Goal: Contribute content: Add original content to the website for others to see

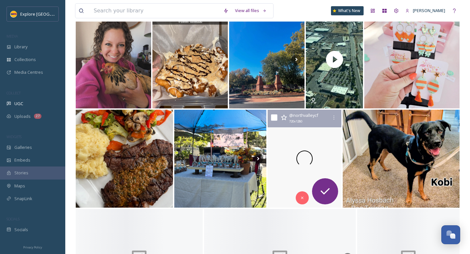
scroll to position [388, 0]
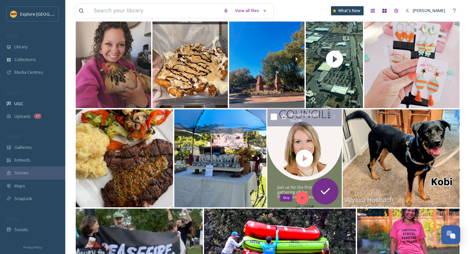
click at [304, 200] on div "Skip" at bounding box center [301, 197] width 13 height 13
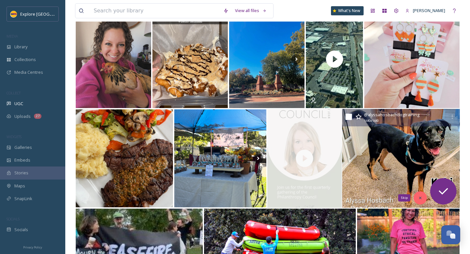
click at [416, 197] on div "Skip" at bounding box center [419, 197] width 13 height 13
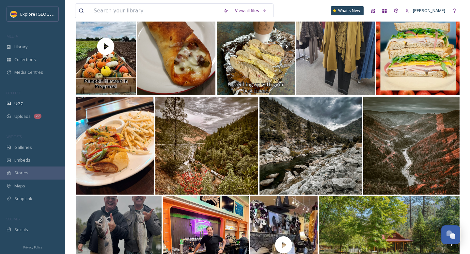
scroll to position [0, 0]
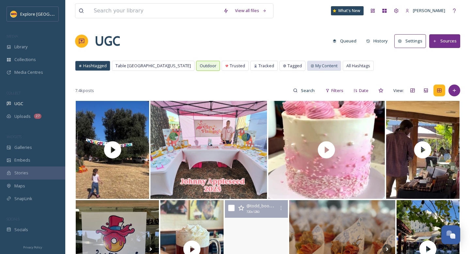
click at [315, 67] on span "My Content" at bounding box center [326, 66] width 22 height 6
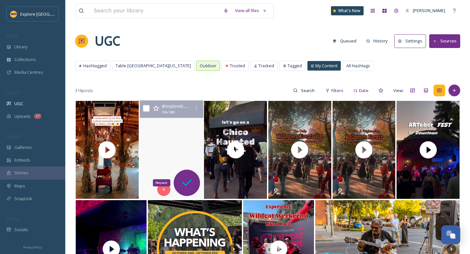
click at [191, 185] on icon at bounding box center [186, 182] width 13 height 13
click at [189, 163] on video "Stop scrolling—your entire Butte County Halloween schedule is now set! 🎃👻🪦 With…" at bounding box center [172, 149] width 64 height 99
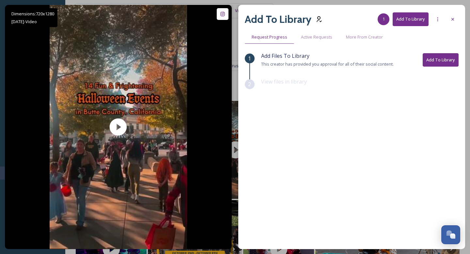
click at [443, 62] on button "Add To Library" at bounding box center [440, 59] width 36 height 13
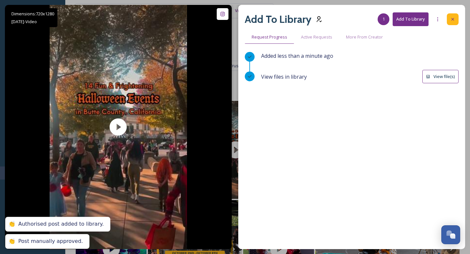
click at [455, 18] on div at bounding box center [452, 19] width 12 height 12
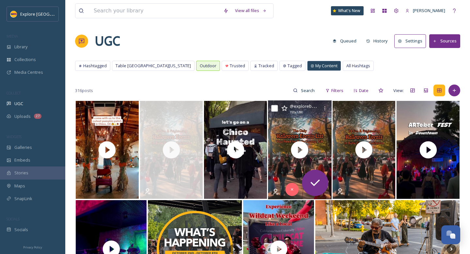
click at [275, 109] on input "checkbox" at bounding box center [274, 108] width 7 height 7
checkbox input "true"
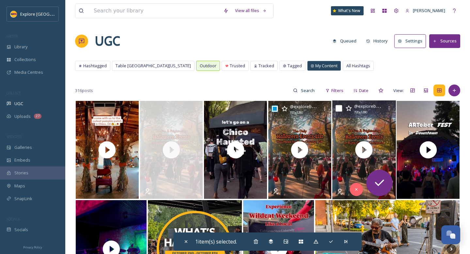
click at [341, 110] on input "checkbox" at bounding box center [338, 108] width 7 height 7
checkbox input "true"
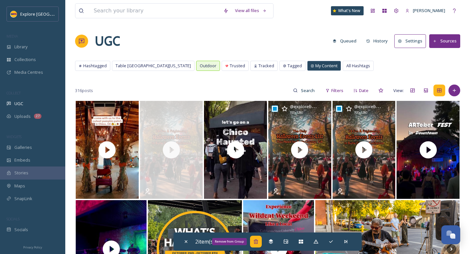
click at [257, 242] on icon at bounding box center [255, 241] width 5 height 5
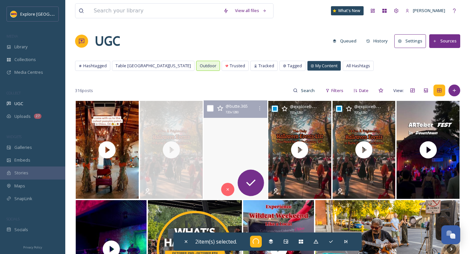
click at [254, 129] on video "Kick off spook-tober with a Chico Haunted Tour! 👻 Explore some of downtowns pop…" at bounding box center [235, 149] width 64 height 99
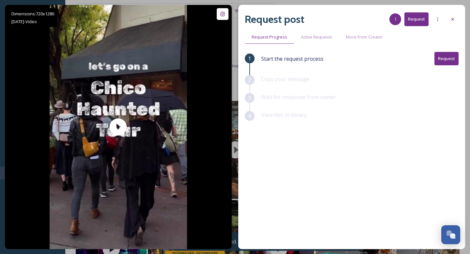
click at [443, 58] on button "Request" at bounding box center [446, 58] width 24 height 13
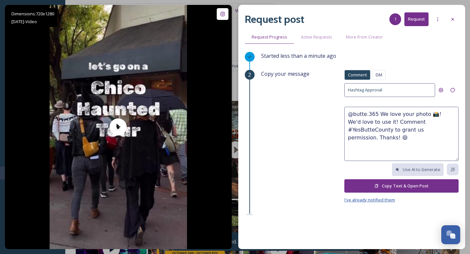
click at [383, 197] on span "I've already notified them" at bounding box center [369, 200] width 51 height 6
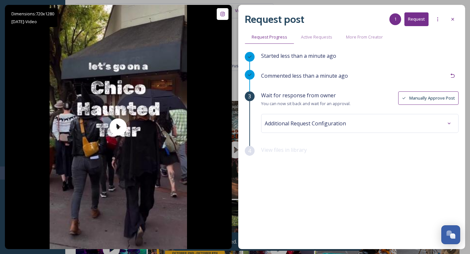
click at [432, 97] on button "Manually Approve Post" at bounding box center [428, 97] width 60 height 13
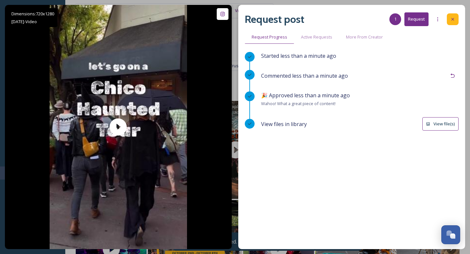
click at [456, 20] on div at bounding box center [452, 19] width 12 height 12
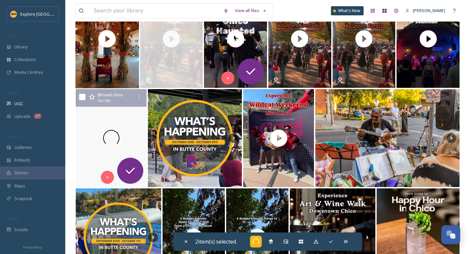
scroll to position [141, 0]
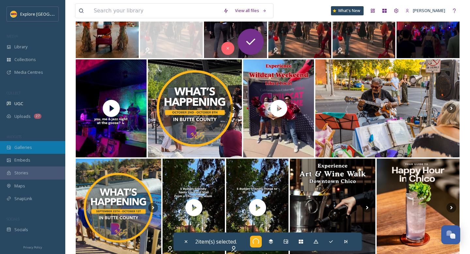
click at [26, 148] on span "Galleries" at bounding box center [23, 147] width 18 height 6
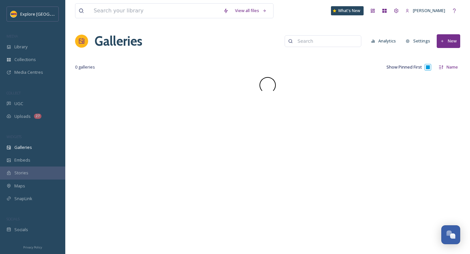
click at [455, 42] on button "New" at bounding box center [447, 40] width 23 height 13
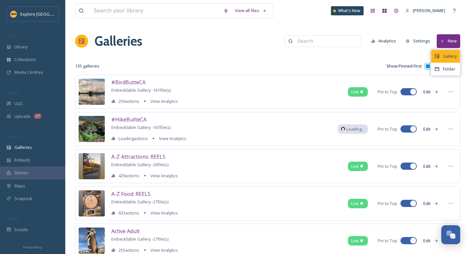
click at [449, 57] on span "Gallery" at bounding box center [449, 56] width 14 height 6
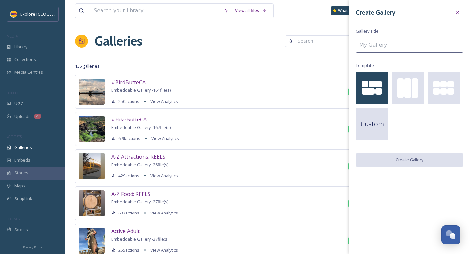
click at [409, 50] on input at bounding box center [409, 44] width 108 height 15
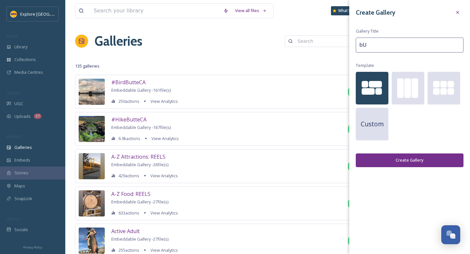
type input "b"
type input "Butte365"
click at [424, 160] on button "Create Gallery" at bounding box center [409, 159] width 108 height 13
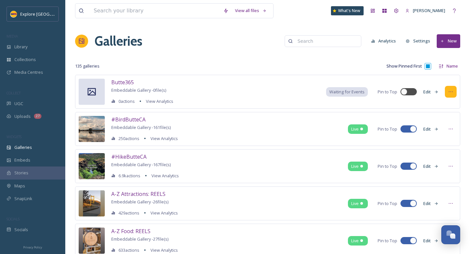
click at [444, 89] on div at bounding box center [450, 92] width 12 height 12
click at [431, 92] on button "Edit" at bounding box center [431, 91] width 22 height 13
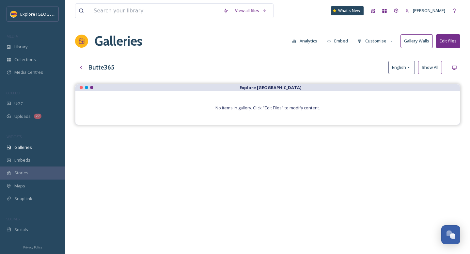
click at [381, 38] on button "Customise" at bounding box center [375, 41] width 43 height 13
click at [326, 59] on div "View all files What's New [PERSON_NAME] Galleries Analytics Embed Customise Lay…" at bounding box center [267, 173] width 404 height 347
click at [449, 42] on button "Edit files" at bounding box center [448, 40] width 24 height 13
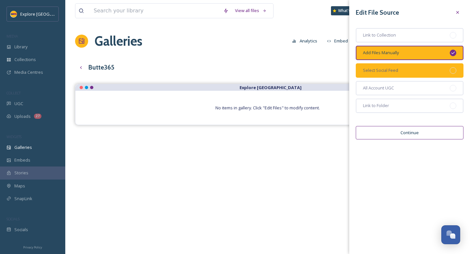
click at [404, 70] on div "Select Social Feed" at bounding box center [409, 70] width 108 height 14
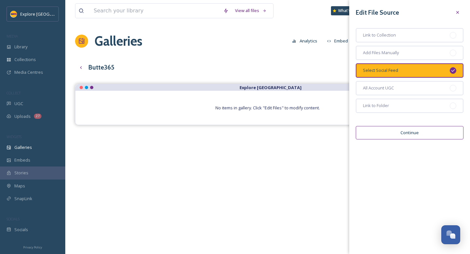
click at [416, 132] on button "Continue" at bounding box center [409, 132] width 108 height 13
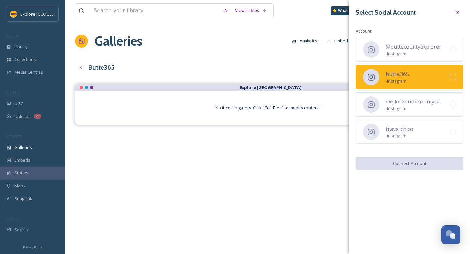
click at [453, 76] on div at bounding box center [452, 77] width 7 height 7
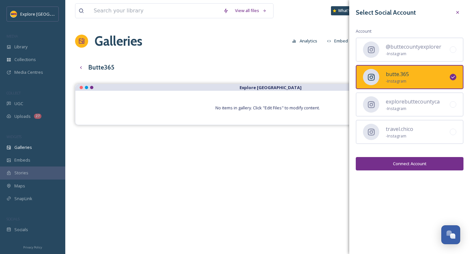
click at [401, 166] on button "Connect Account" at bounding box center [409, 163] width 108 height 13
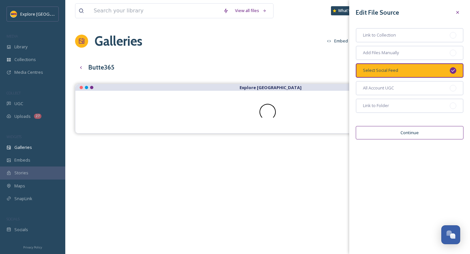
click at [418, 130] on button "Continue" at bounding box center [409, 132] width 108 height 13
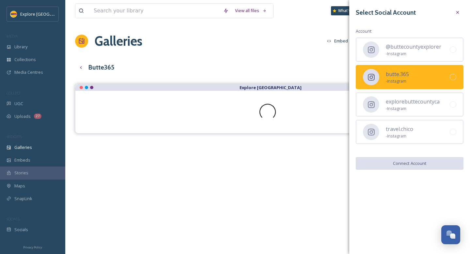
click at [451, 77] on div at bounding box center [452, 77] width 7 height 7
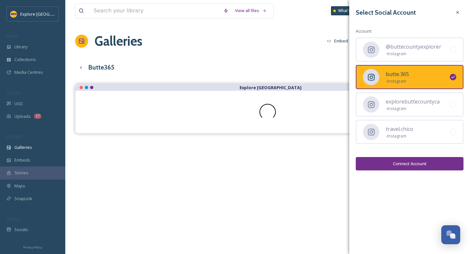
click at [410, 161] on button "Connect Account" at bounding box center [409, 163] width 108 height 13
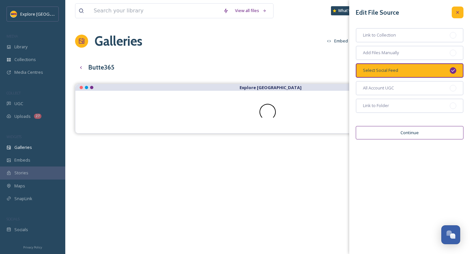
click at [458, 13] on icon at bounding box center [457, 12] width 5 height 5
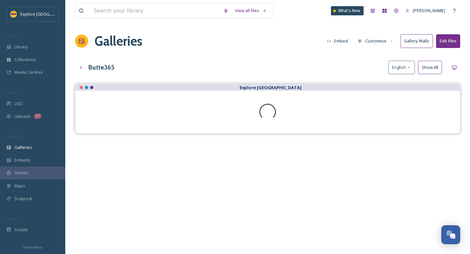
click at [375, 41] on button "Customise" at bounding box center [375, 41] width 43 height 13
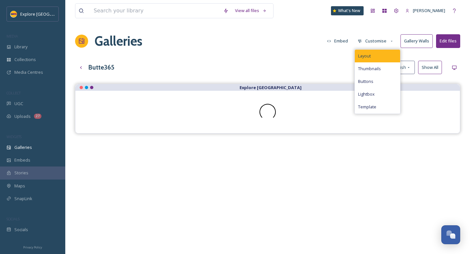
click at [373, 59] on div "Layout" at bounding box center [376, 56] width 45 height 13
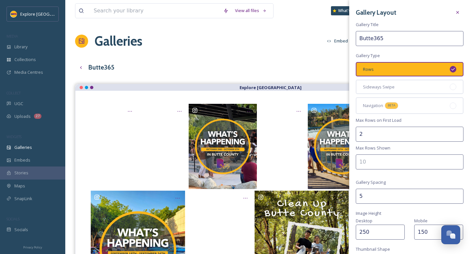
click at [254, 56] on div "View all files What's New [PERSON_NAME] Galleries Embed Customise Gallery Walls…" at bounding box center [267, 173] width 404 height 347
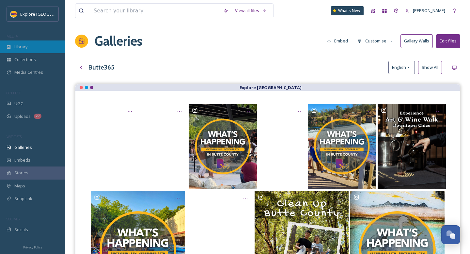
click at [25, 44] on span "Library" at bounding box center [20, 47] width 13 height 6
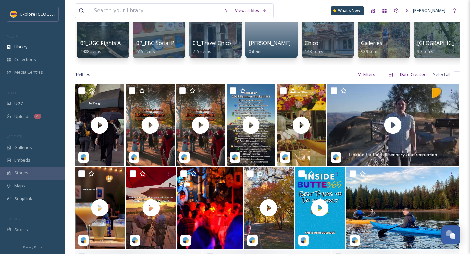
scroll to position [78, 0]
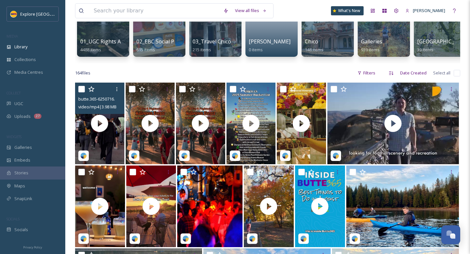
click at [81, 89] on input "checkbox" at bounding box center [81, 89] width 7 height 7
checkbox input "true"
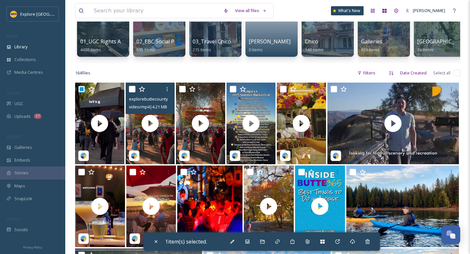
click at [131, 88] on input "checkbox" at bounding box center [132, 89] width 7 height 7
checkbox input "true"
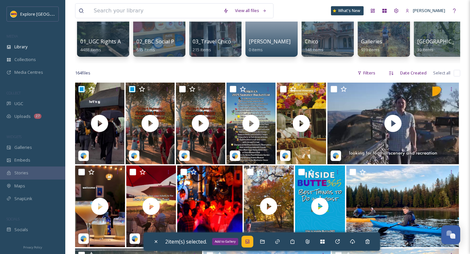
click at [247, 243] on icon at bounding box center [247, 241] width 4 height 4
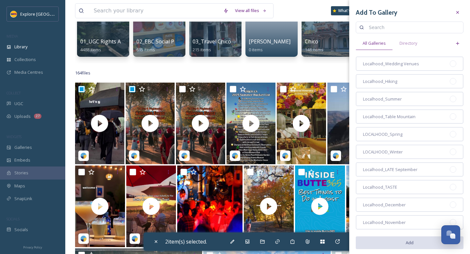
click at [385, 28] on input at bounding box center [412, 27] width 94 height 13
type input "[DATE]"
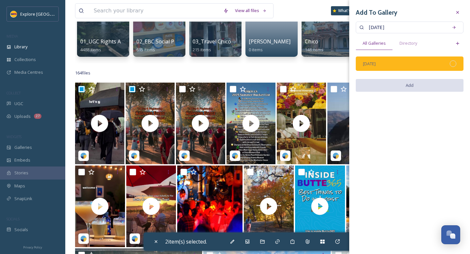
click at [452, 64] on div at bounding box center [452, 63] width 7 height 7
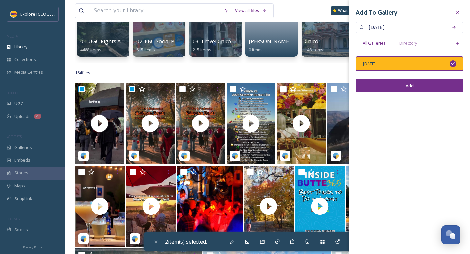
click at [412, 87] on button "Add" at bounding box center [409, 85] width 108 height 13
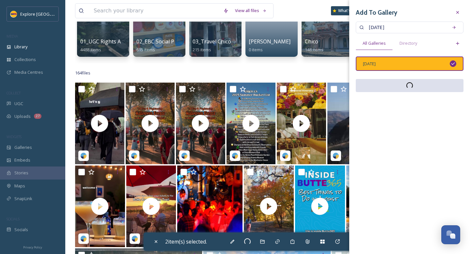
checkbox input "false"
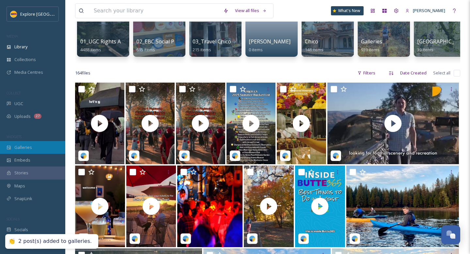
click at [21, 150] on span "Galleries" at bounding box center [23, 147] width 18 height 6
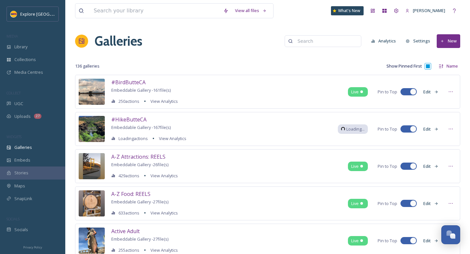
click at [310, 43] on input at bounding box center [325, 41] width 63 height 13
type input "[DATE]"
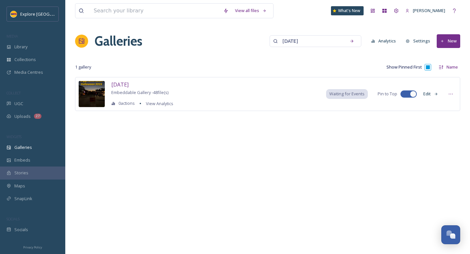
click at [441, 90] on div "[DATE] Embeddable Gallery - 48 file(s) 0 actions View Analytics Waiting for Eve…" at bounding box center [267, 94] width 385 height 34
click at [448, 92] on icon at bounding box center [450, 93] width 5 height 5
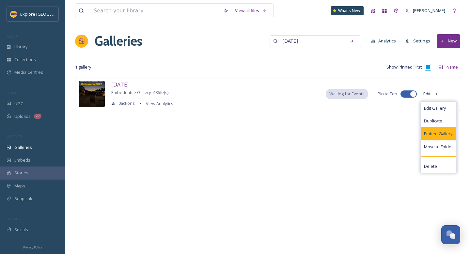
click at [436, 132] on span "Embed Gallery" at bounding box center [438, 133] width 28 height 6
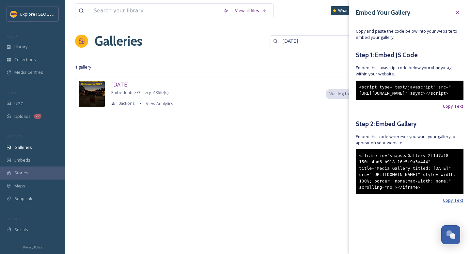
click at [462, 203] on span "Copy Text" at bounding box center [452, 200] width 21 height 6
click at [458, 15] on div at bounding box center [457, 13] width 12 height 12
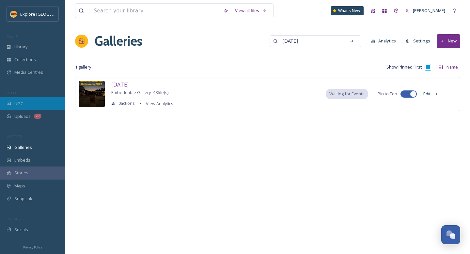
click at [18, 101] on span "UGC" at bounding box center [18, 103] width 9 height 6
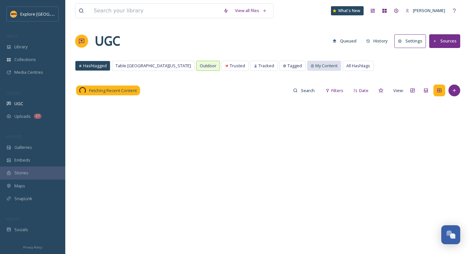
click at [315, 65] on span "My Content" at bounding box center [326, 66] width 22 height 6
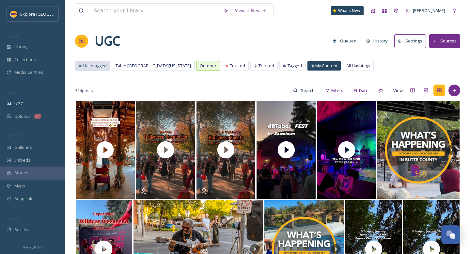
click at [94, 66] on span "Hashtagged" at bounding box center [94, 66] width 23 height 6
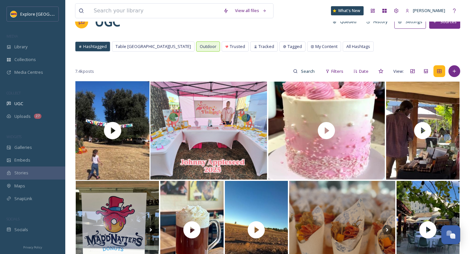
scroll to position [20, 0]
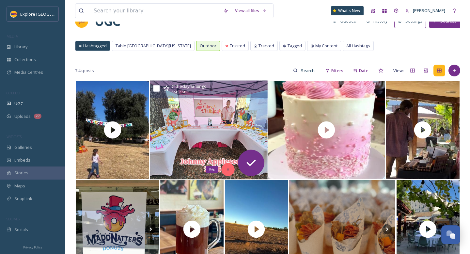
click at [230, 170] on icon at bounding box center [228, 169] width 5 height 5
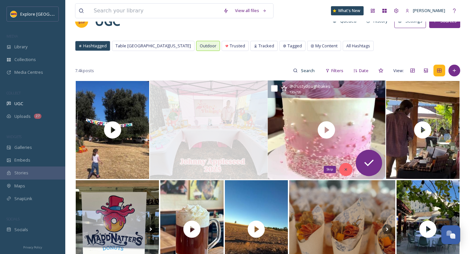
click at [347, 171] on icon at bounding box center [345, 169] width 5 height 5
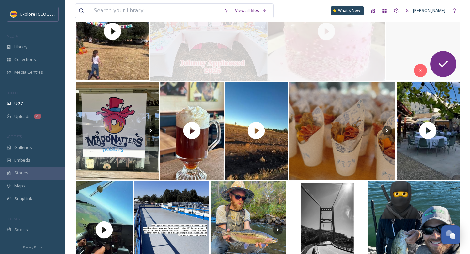
scroll to position [119, 0]
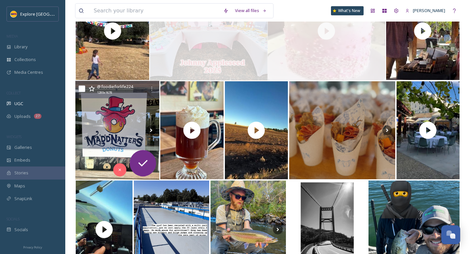
click at [125, 111] on img at bounding box center [117, 130] width 84 height 99
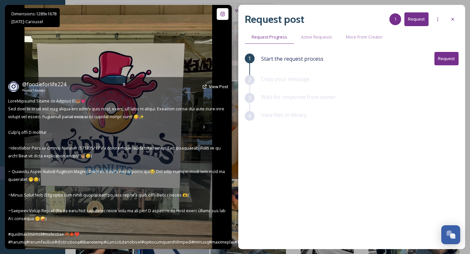
click at [204, 128] on div "@ foodieforlife224 Posted [DATE] View Post" at bounding box center [118, 163] width 227 height 172
click at [225, 86] on span "View Post" at bounding box center [219, 86] width 20 height 6
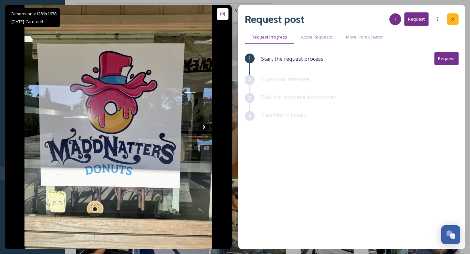
click at [451, 19] on icon at bounding box center [452, 19] width 5 height 5
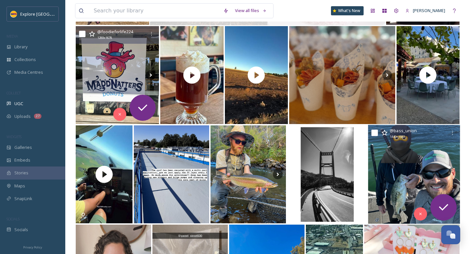
scroll to position [212, 0]
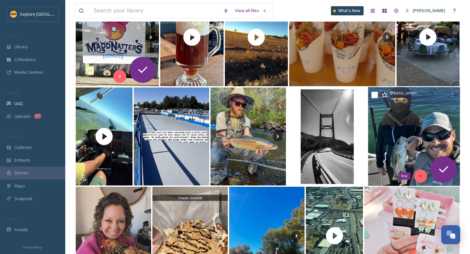
click at [418, 176] on icon at bounding box center [420, 175] width 5 height 5
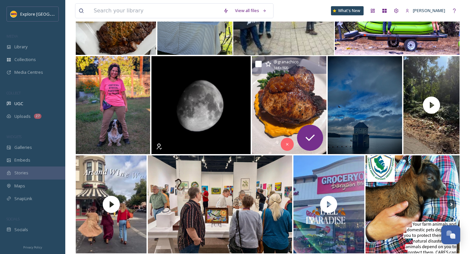
scroll to position [560, 0]
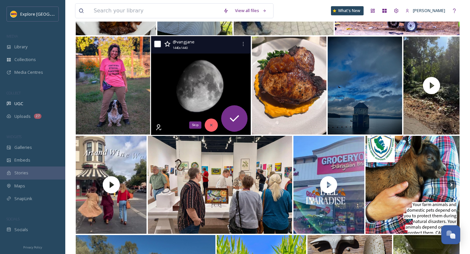
click at [210, 126] on icon at bounding box center [211, 125] width 5 height 5
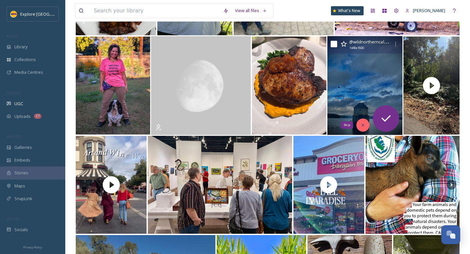
click at [361, 124] on icon at bounding box center [362, 125] width 5 height 5
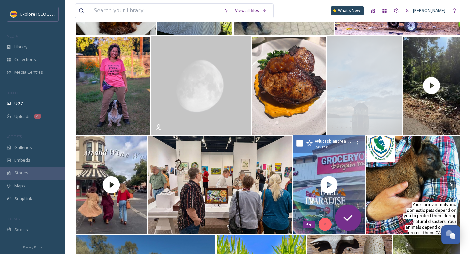
click at [321, 224] on div "Skip" at bounding box center [324, 223] width 13 height 13
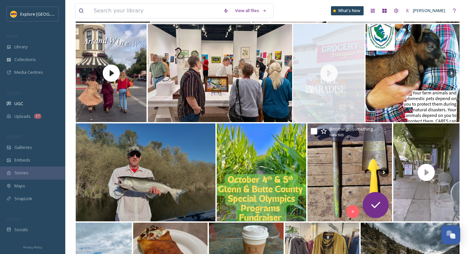
scroll to position [672, 0]
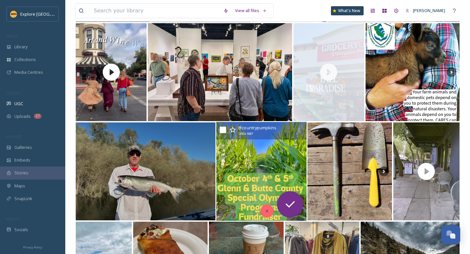
click at [263, 210] on div at bounding box center [266, 210] width 13 height 13
